Goal: Task Accomplishment & Management: Use online tool/utility

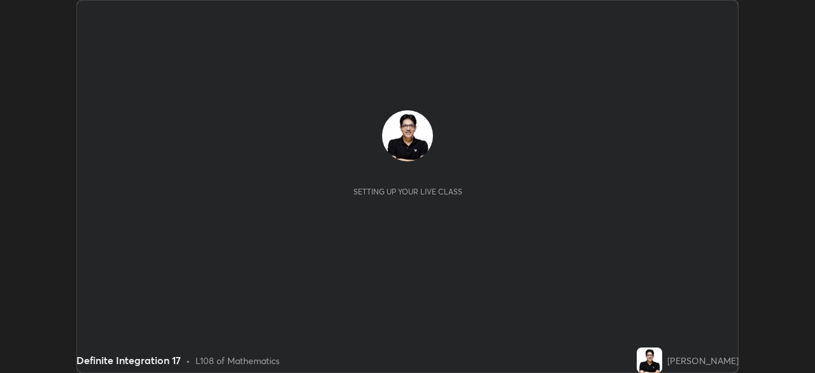
scroll to position [373, 815]
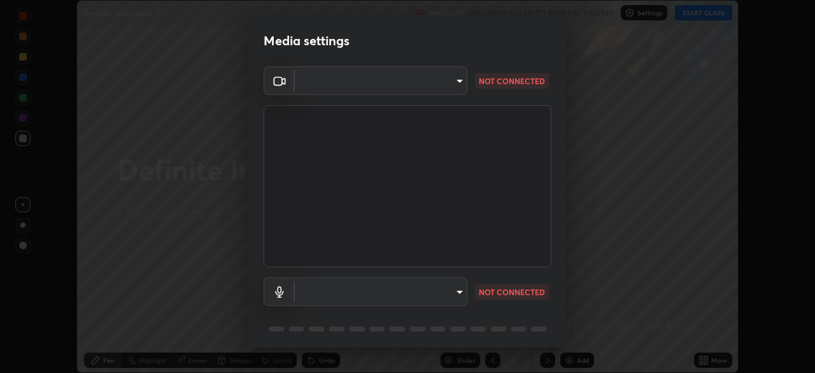
type input "5b992aa0614f8b3d4f44c2af7b6e86d68b9a4b3158581502b975f648e85978ea"
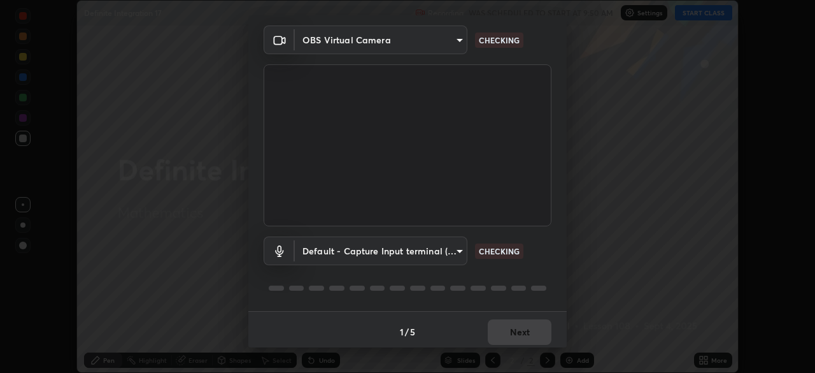
scroll to position [45, 0]
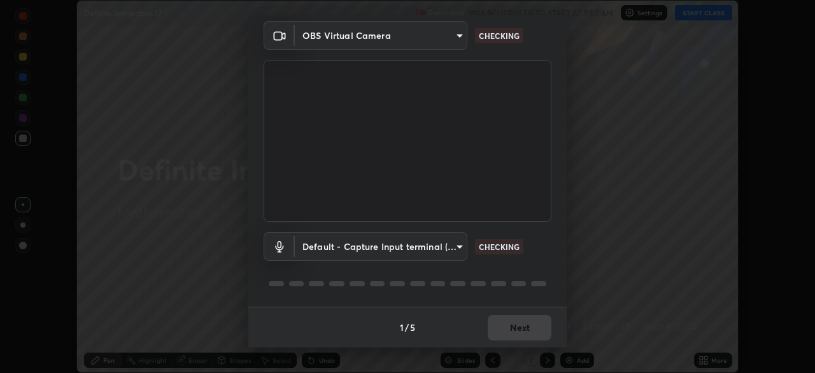
click at [446, 247] on body "Erase all Definite Integration 17 Recording WAS SCHEDULED TO START AT 9:50 AM S…" at bounding box center [407, 186] width 815 height 373
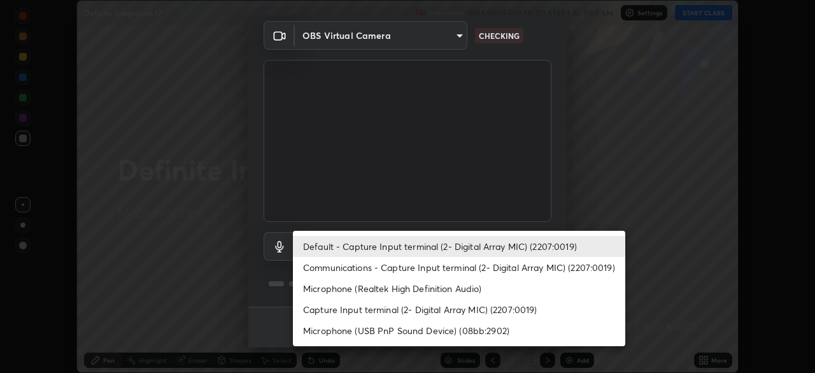
click at [455, 263] on li "Communications - Capture Input terminal (2- Digital Array MIC) (2207:0019)" at bounding box center [459, 267] width 332 height 21
type input "communications"
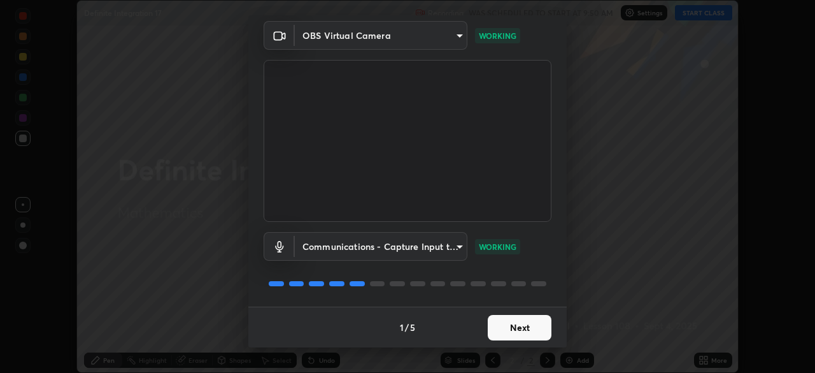
click at [522, 328] on button "Next" at bounding box center [520, 327] width 64 height 25
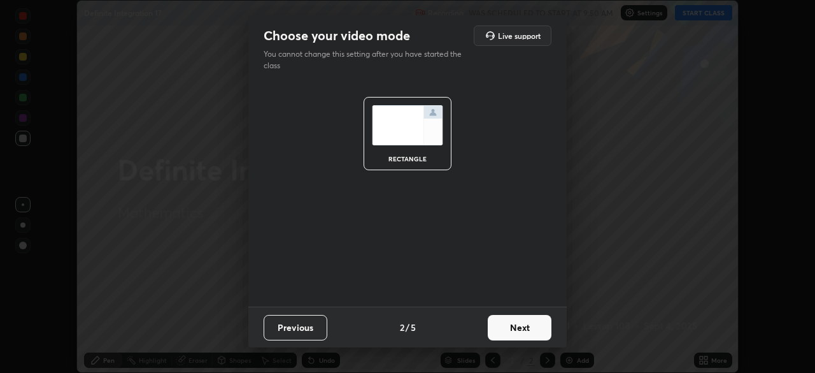
scroll to position [0, 0]
click at [525, 329] on button "Next" at bounding box center [520, 327] width 64 height 25
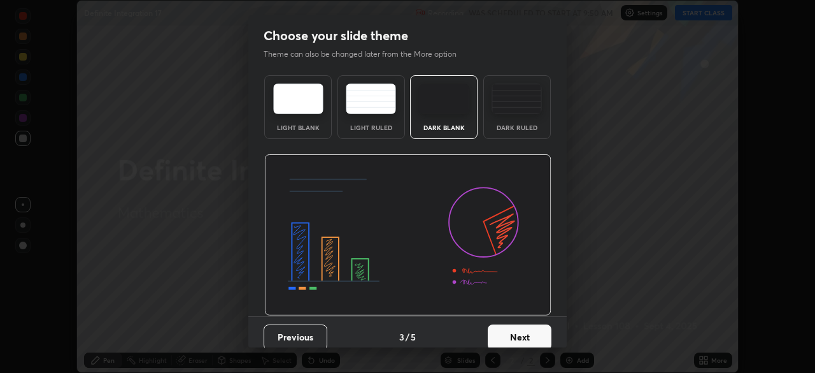
click at [530, 331] on button "Next" at bounding box center [520, 336] width 64 height 25
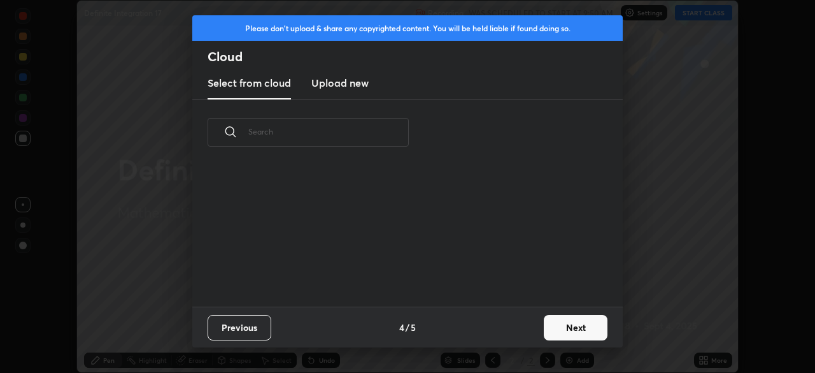
click at [570, 325] on button "Next" at bounding box center [576, 327] width 64 height 25
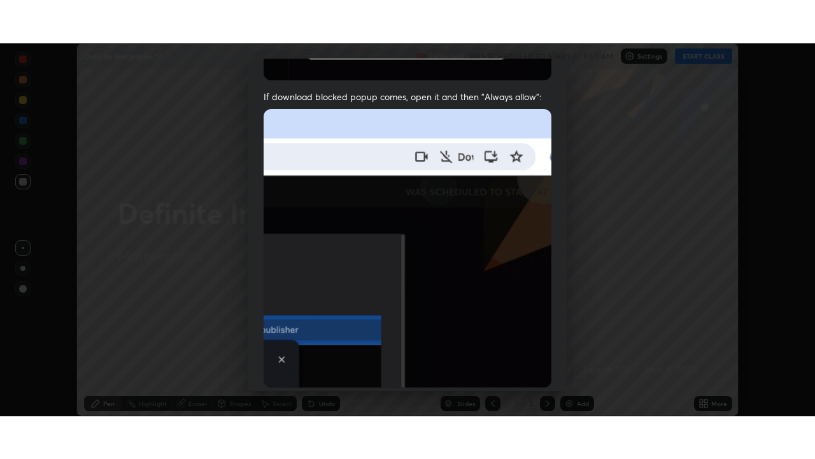
scroll to position [305, 0]
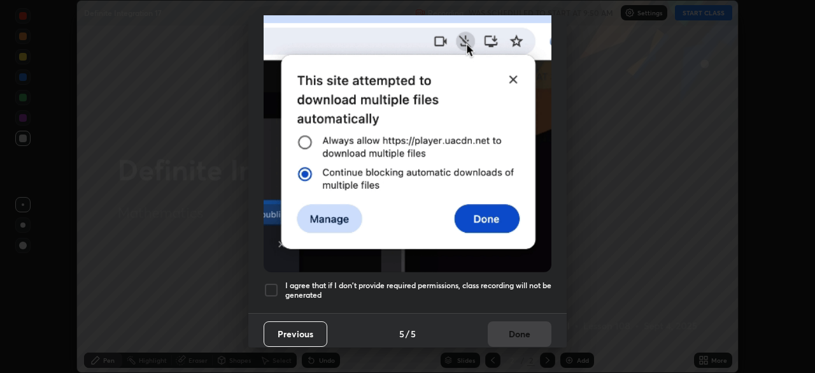
click at [511, 293] on h5 "I agree that if I don't provide required permissions, class recording will not …" at bounding box center [418, 290] width 266 height 20
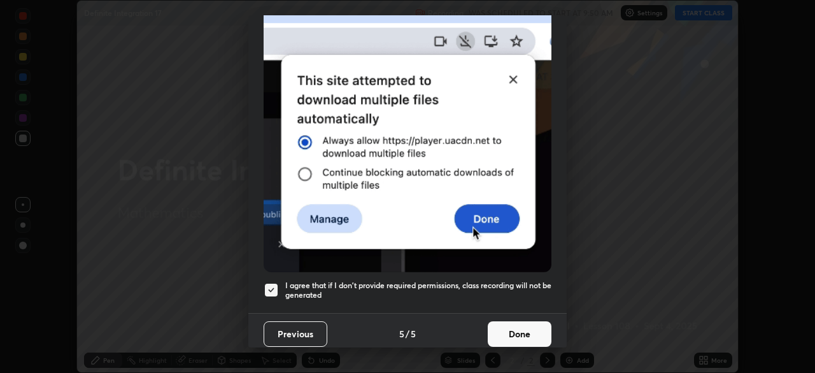
click at [520, 328] on button "Done" at bounding box center [520, 333] width 64 height 25
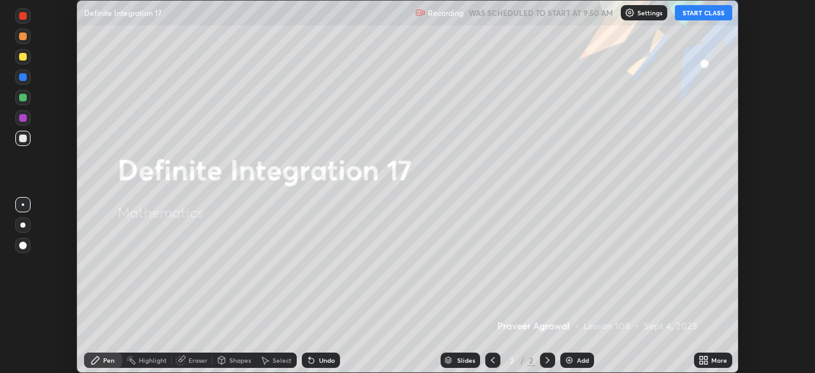
click at [701, 16] on button "START CLASS" at bounding box center [703, 12] width 57 height 15
click at [704, 360] on icon at bounding box center [705, 361] width 3 height 3
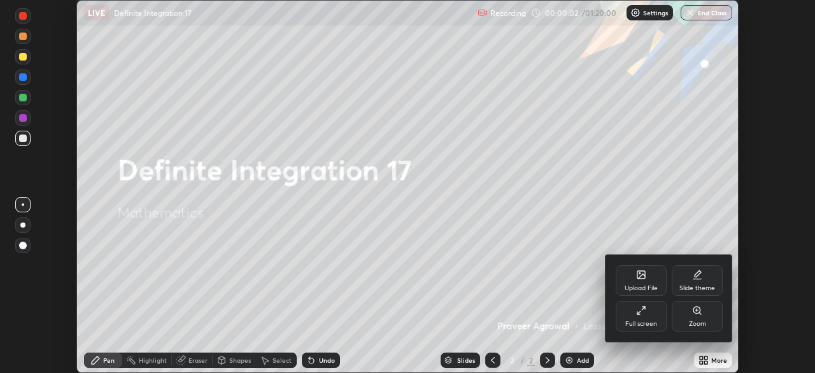
click at [634, 318] on div "Full screen" at bounding box center [641, 316] width 51 height 31
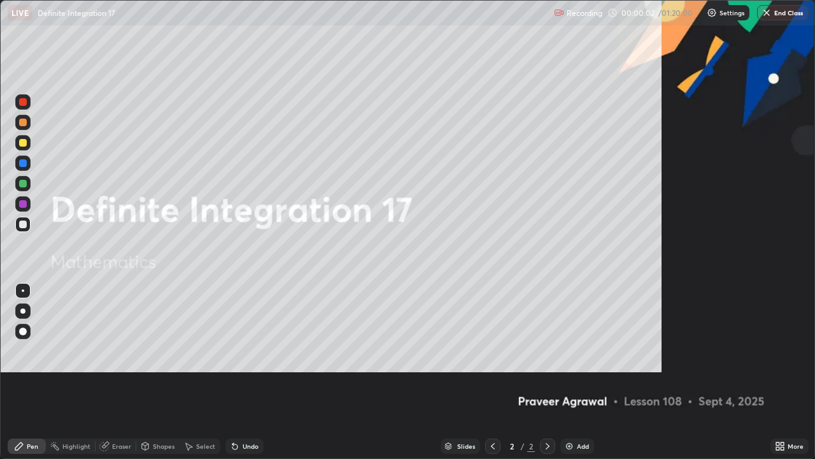
scroll to position [459, 815]
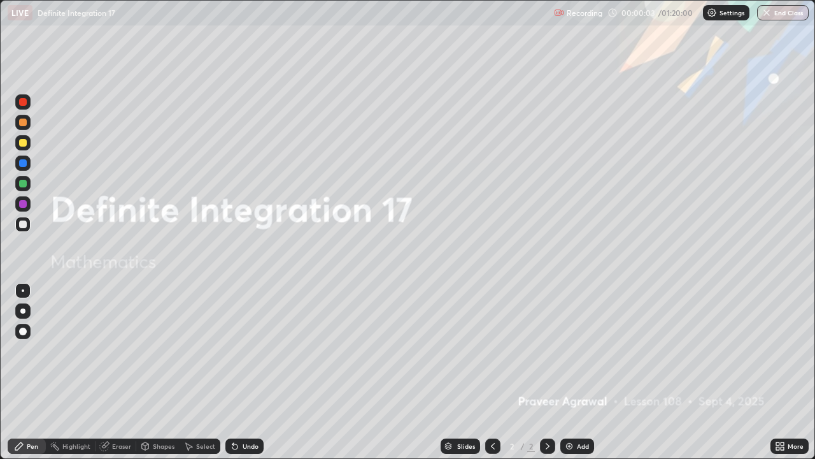
click at [567, 372] on img at bounding box center [569, 446] width 10 height 10
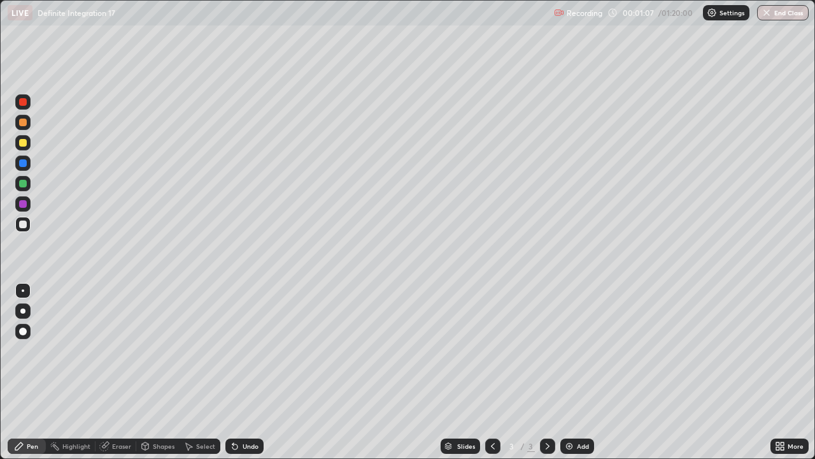
click at [25, 143] on div at bounding box center [23, 143] width 8 height 8
click at [25, 184] on div at bounding box center [23, 184] width 8 height 8
click at [25, 145] on div at bounding box center [23, 143] width 8 height 8
click at [26, 226] on div at bounding box center [23, 224] width 8 height 8
click at [566, 372] on img at bounding box center [569, 446] width 10 height 10
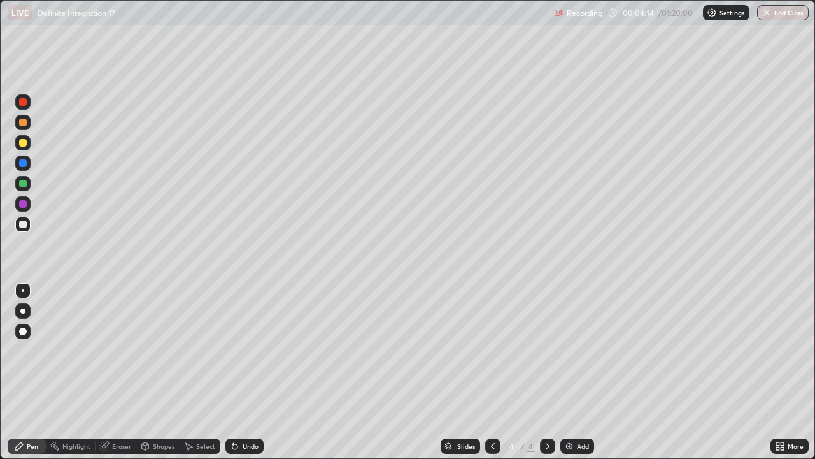
click at [25, 140] on div at bounding box center [23, 143] width 8 height 8
click at [25, 183] on div at bounding box center [23, 184] width 8 height 8
click at [24, 123] on div at bounding box center [23, 122] width 8 height 8
click at [25, 164] on div at bounding box center [23, 163] width 8 height 8
click at [571, 372] on img at bounding box center [569, 446] width 10 height 10
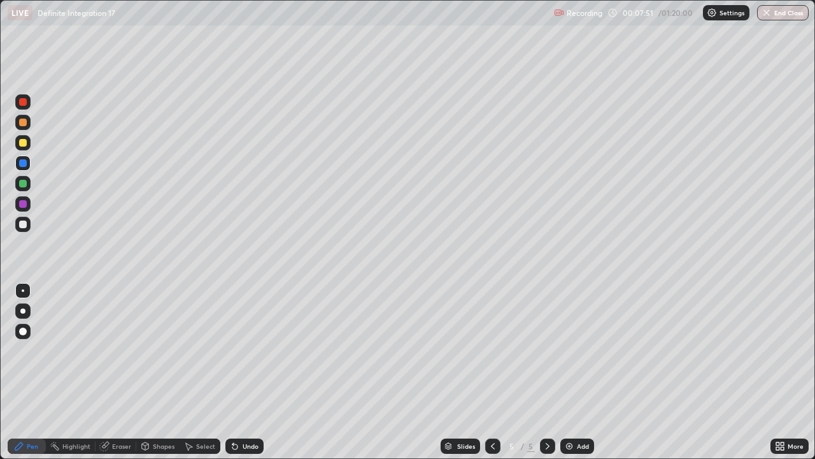
click at [25, 227] on div at bounding box center [23, 224] width 8 height 8
click at [24, 142] on div at bounding box center [23, 143] width 8 height 8
click at [571, 372] on img at bounding box center [569, 446] width 10 height 10
click at [27, 224] on div at bounding box center [22, 224] width 15 height 15
click at [24, 143] on div at bounding box center [23, 143] width 8 height 8
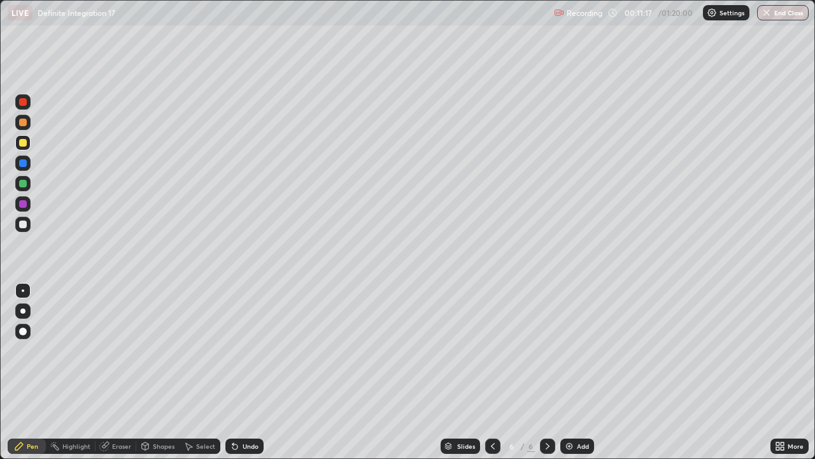
click at [24, 186] on div at bounding box center [23, 184] width 8 height 8
click at [568, 372] on img at bounding box center [569, 446] width 10 height 10
click at [26, 225] on div at bounding box center [23, 224] width 8 height 8
click at [22, 145] on div at bounding box center [23, 143] width 8 height 8
click at [27, 184] on div at bounding box center [22, 183] width 15 height 15
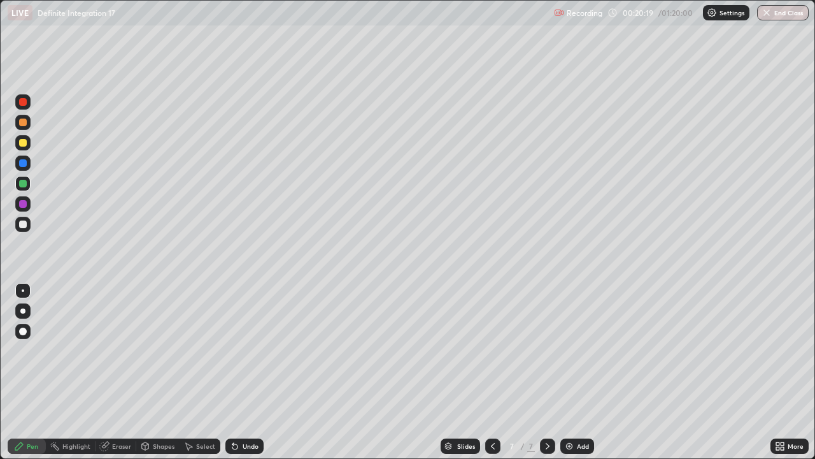
click at [25, 227] on div at bounding box center [23, 224] width 8 height 8
click at [569, 372] on img at bounding box center [569, 446] width 10 height 10
click at [24, 142] on div at bounding box center [23, 143] width 8 height 8
click at [25, 186] on div at bounding box center [23, 184] width 8 height 8
click at [23, 164] on div at bounding box center [23, 163] width 8 height 8
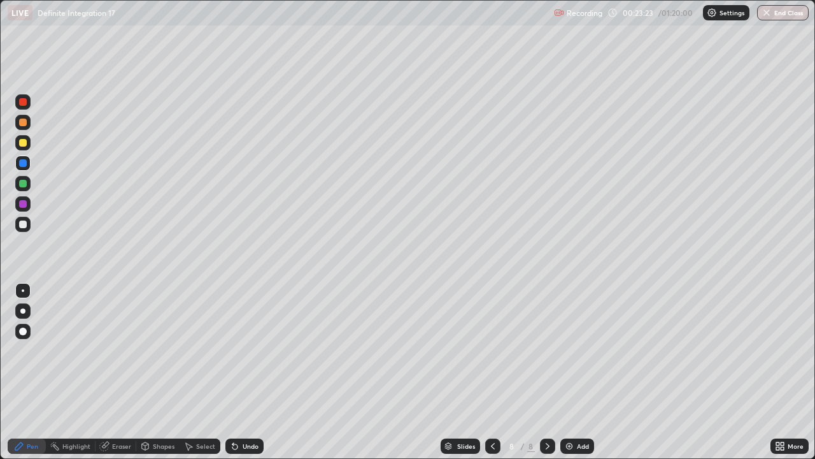
click at [23, 124] on div at bounding box center [23, 122] width 8 height 8
click at [24, 204] on div at bounding box center [23, 204] width 8 height 8
click at [233, 372] on icon at bounding box center [234, 446] width 5 height 5
click at [238, 372] on div "Undo" at bounding box center [244, 445] width 38 height 15
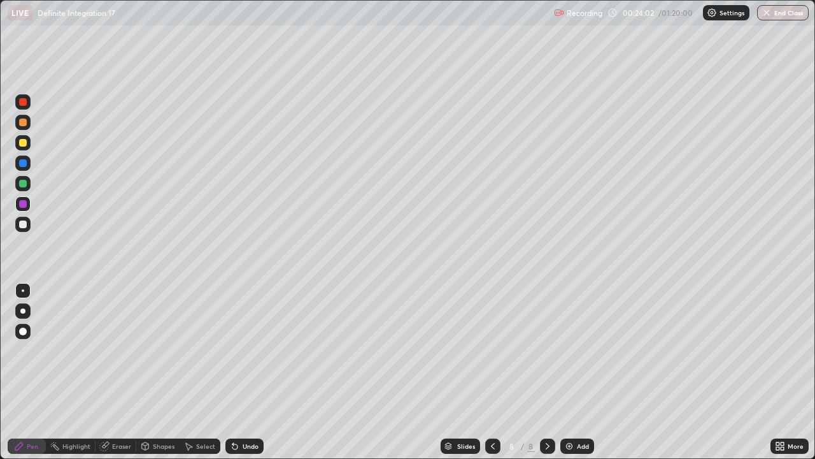
click at [24, 104] on div at bounding box center [23, 102] width 8 height 8
click at [21, 224] on div at bounding box center [23, 224] width 8 height 8
click at [572, 372] on img at bounding box center [569, 446] width 10 height 10
click at [25, 144] on div at bounding box center [23, 143] width 8 height 8
click at [22, 224] on div at bounding box center [23, 224] width 8 height 8
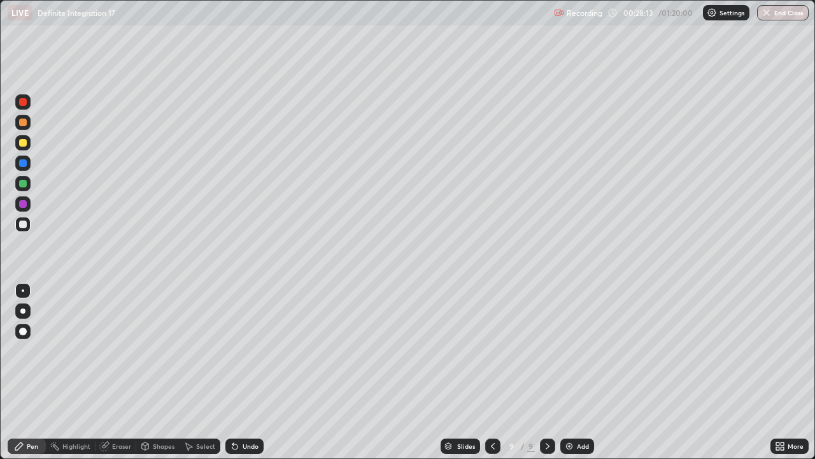
click at [118, 372] on div "Eraser" at bounding box center [121, 446] width 19 height 6
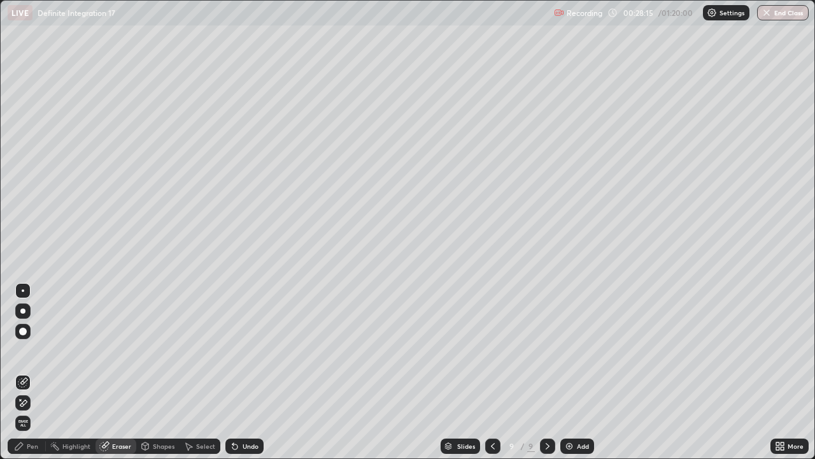
click at [39, 372] on div "Pen" at bounding box center [27, 445] width 38 height 15
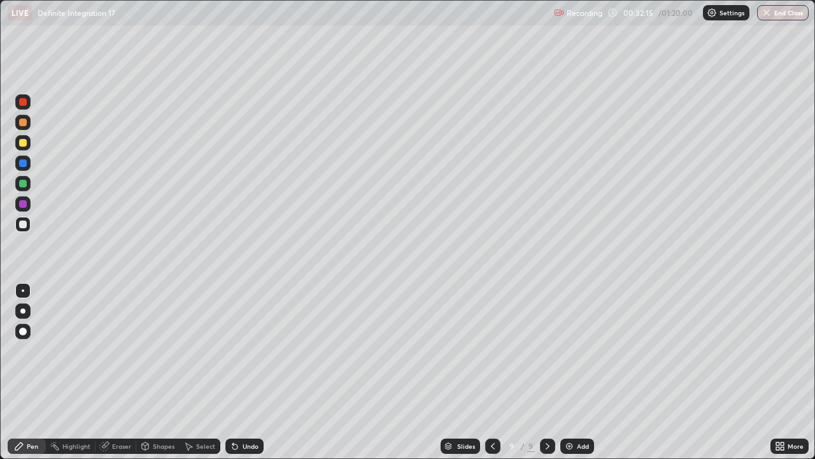
click at [570, 372] on img at bounding box center [569, 446] width 10 height 10
click at [25, 144] on div at bounding box center [23, 143] width 8 height 8
click at [24, 183] on div at bounding box center [23, 184] width 8 height 8
click at [22, 166] on div at bounding box center [23, 163] width 8 height 8
click at [26, 226] on div at bounding box center [23, 224] width 8 height 8
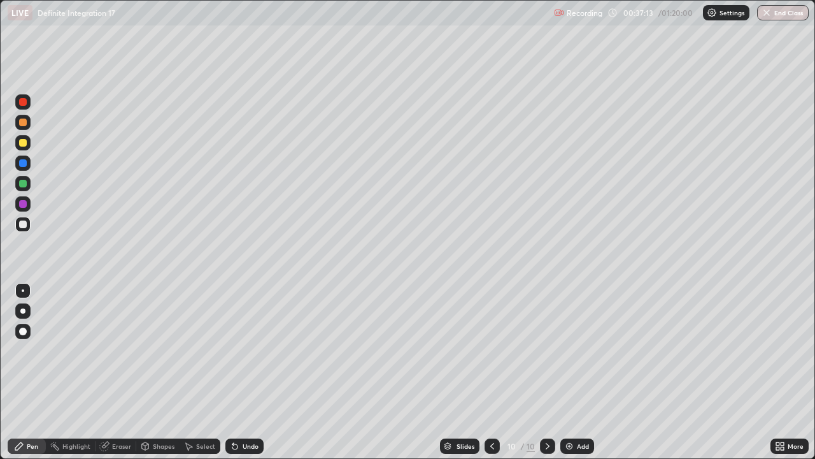
click at [22, 142] on div at bounding box center [23, 143] width 8 height 8
click at [24, 224] on div at bounding box center [23, 224] width 8 height 8
click at [569, 372] on img at bounding box center [569, 446] width 10 height 10
click at [25, 143] on div at bounding box center [23, 143] width 8 height 8
click at [25, 185] on div at bounding box center [23, 184] width 8 height 8
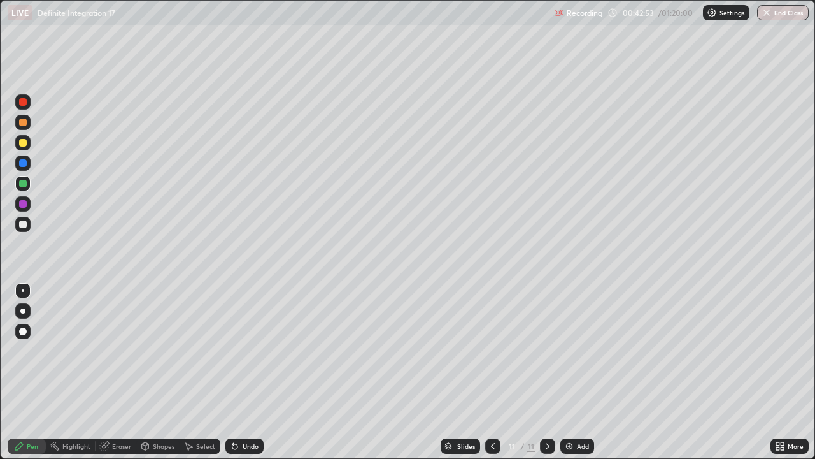
click at [30, 224] on div at bounding box center [22, 224] width 15 height 15
click at [569, 372] on img at bounding box center [569, 446] width 10 height 10
click at [26, 144] on div at bounding box center [23, 143] width 8 height 8
click at [24, 224] on div at bounding box center [23, 224] width 8 height 8
click at [571, 372] on img at bounding box center [569, 446] width 10 height 10
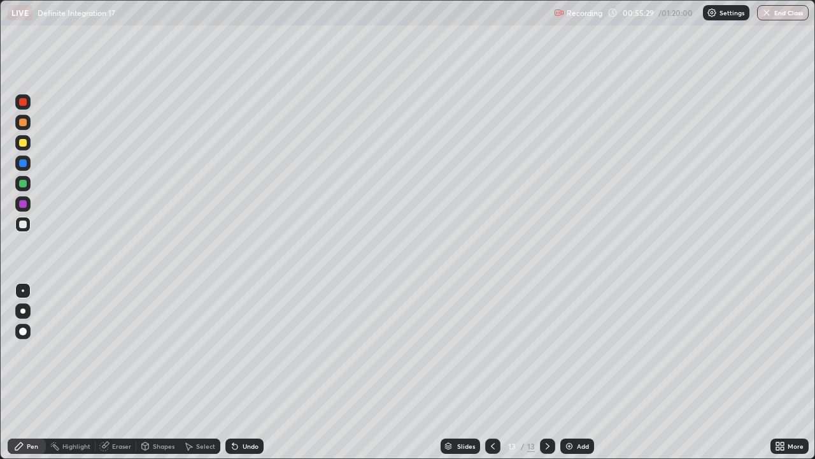
click at [29, 144] on div at bounding box center [22, 142] width 15 height 15
click at [24, 183] on div at bounding box center [23, 184] width 8 height 8
click at [20, 164] on div at bounding box center [23, 163] width 8 height 8
click at [25, 222] on div at bounding box center [23, 224] width 8 height 8
click at [571, 372] on img at bounding box center [569, 446] width 10 height 10
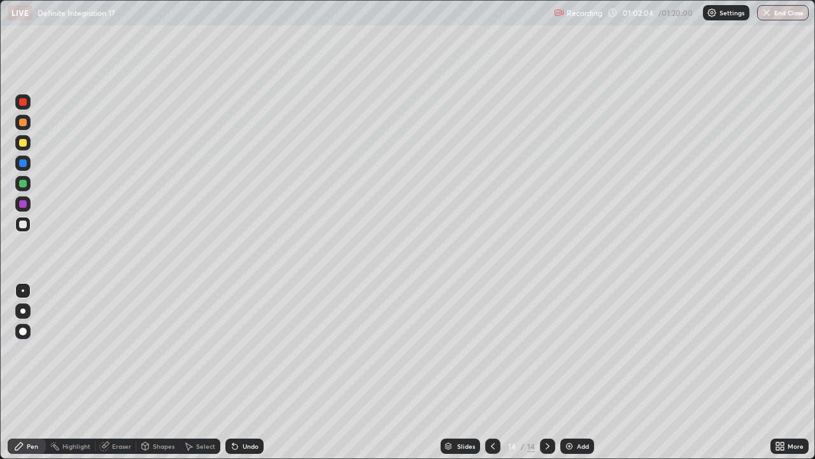
click at [237, 372] on div "Undo" at bounding box center [244, 445] width 38 height 15
click at [24, 143] on div at bounding box center [23, 143] width 8 height 8
click at [25, 184] on div at bounding box center [23, 184] width 8 height 8
click at [24, 227] on div at bounding box center [23, 224] width 8 height 8
click at [570, 372] on img at bounding box center [569, 446] width 10 height 10
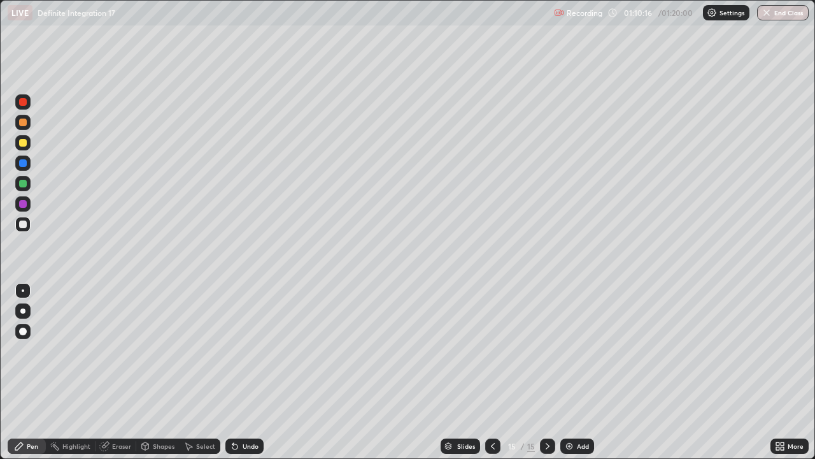
click at [25, 141] on div at bounding box center [23, 143] width 8 height 8
click at [29, 187] on div at bounding box center [22, 183] width 15 height 15
click at [24, 164] on div at bounding box center [23, 163] width 8 height 8
click at [25, 223] on div at bounding box center [23, 224] width 8 height 8
click at [790, 14] on button "End Class" at bounding box center [783, 12] width 52 height 15
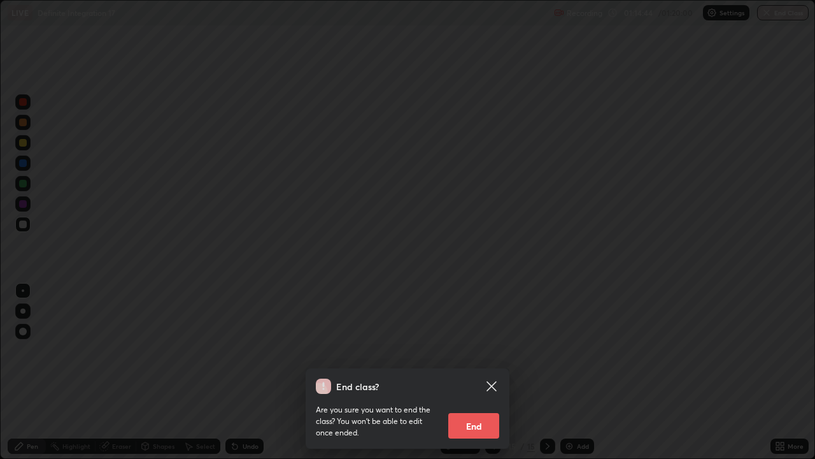
click at [480, 372] on button "End" at bounding box center [473, 425] width 51 height 25
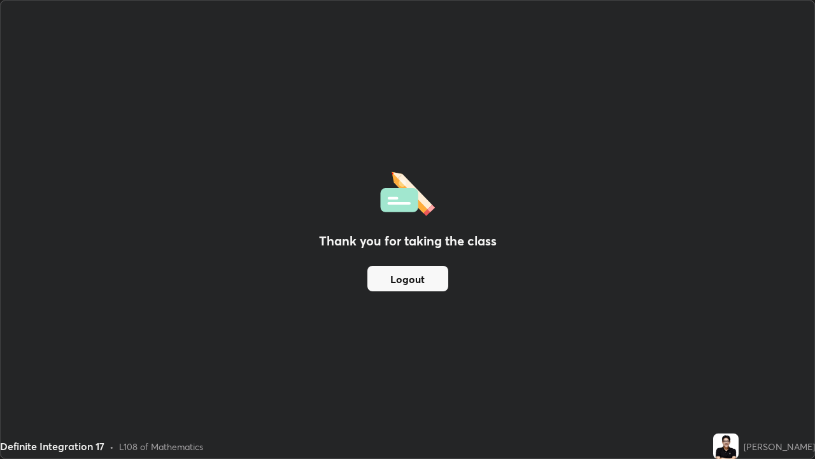
click at [409, 280] on button "Logout" at bounding box center [407, 278] width 81 height 25
